Goal: Transaction & Acquisition: Obtain resource

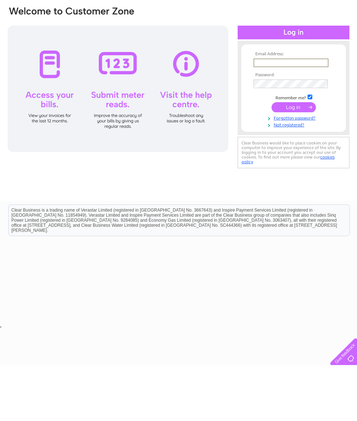
type input "[EMAIL_ADDRESS][DOMAIN_NAME]"
click at [294, 158] on input "submit" at bounding box center [294, 163] width 44 height 10
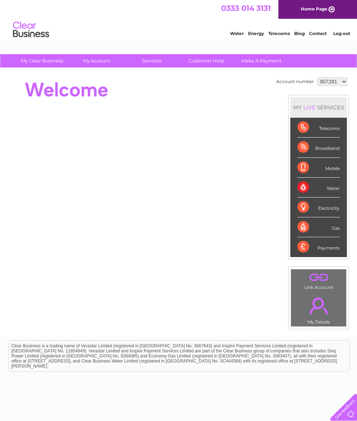
click at [341, 80] on select "907281 1079314 1111282" at bounding box center [333, 81] width 30 height 9
select select "1079314"
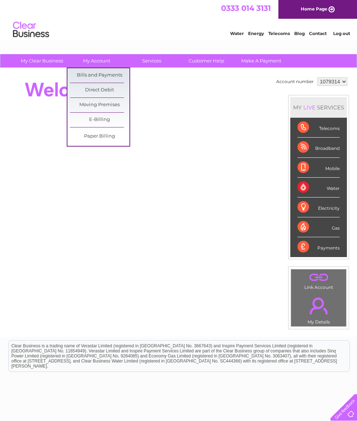
click at [100, 73] on link "Bills and Payments" at bounding box center [100, 75] width 60 height 14
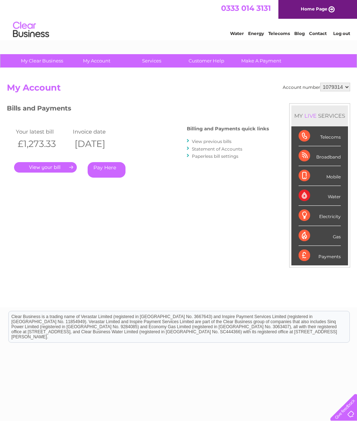
click at [71, 166] on link "." at bounding box center [45, 167] width 63 height 10
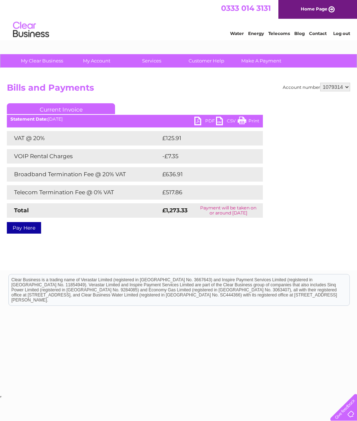
click at [198, 124] on link "PDF" at bounding box center [206, 122] width 22 height 10
